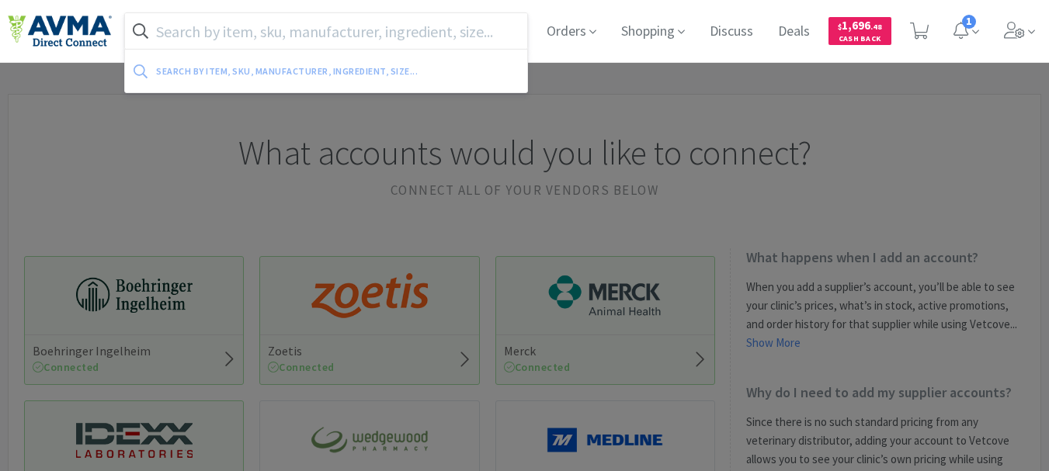
click at [391, 30] on input "text" at bounding box center [326, 31] width 402 height 36
paste input "004036"
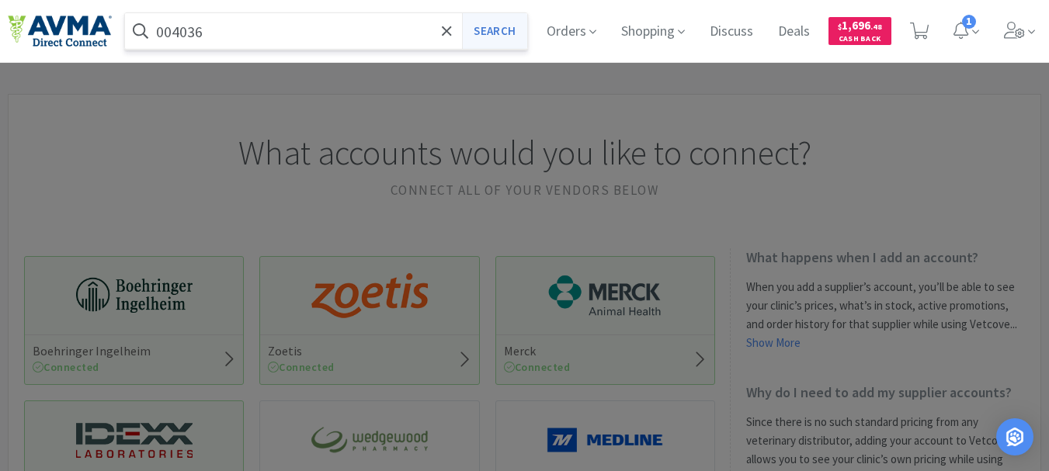
type input "004036"
click at [503, 26] on button "Search" at bounding box center [494, 31] width 64 height 36
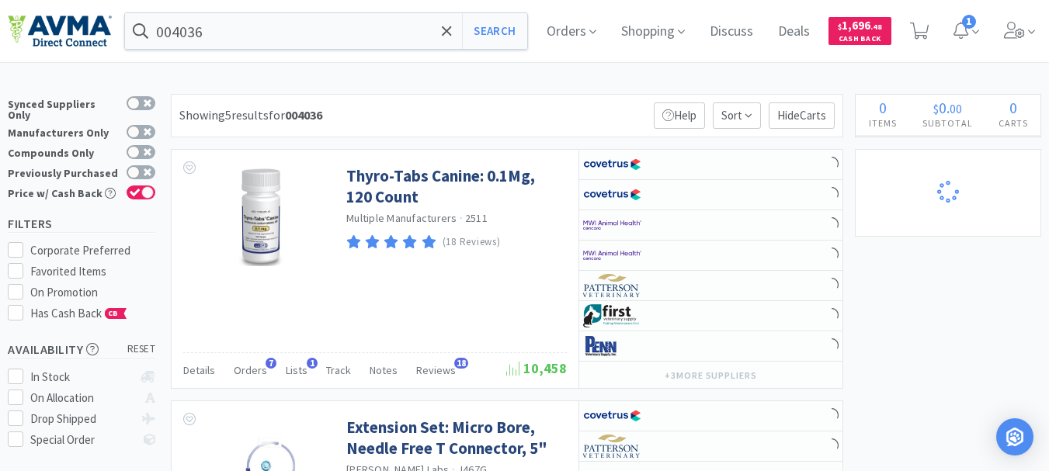
select select "5"
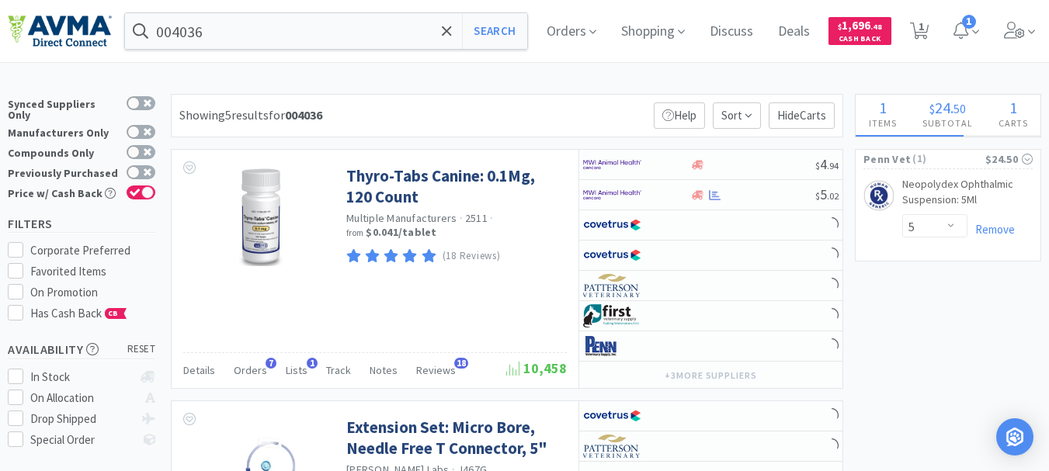
select select "3"
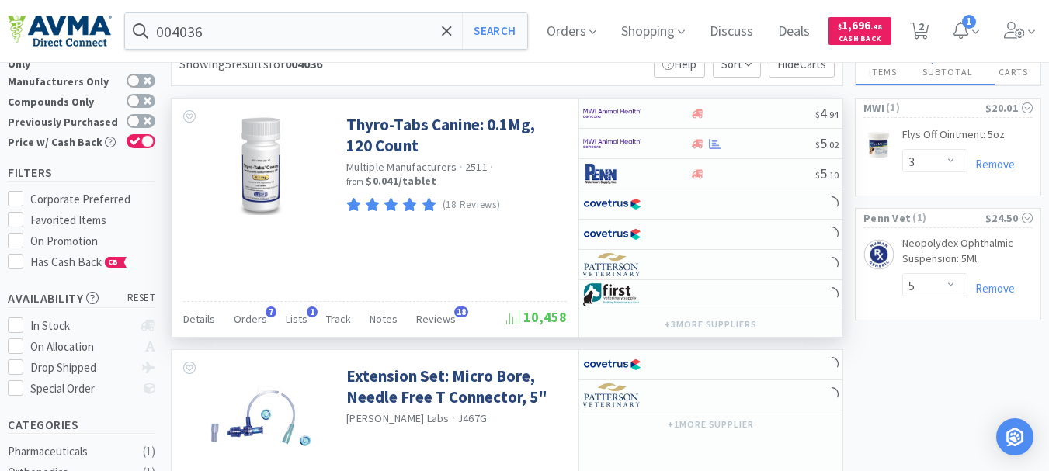
scroll to position [155, 0]
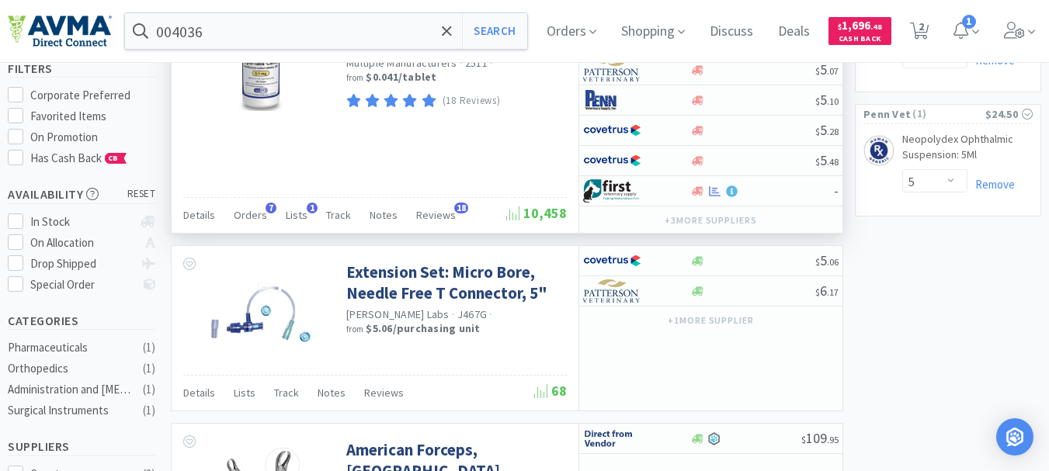
select select "5"
